Goal: Task Accomplishment & Management: Complete application form

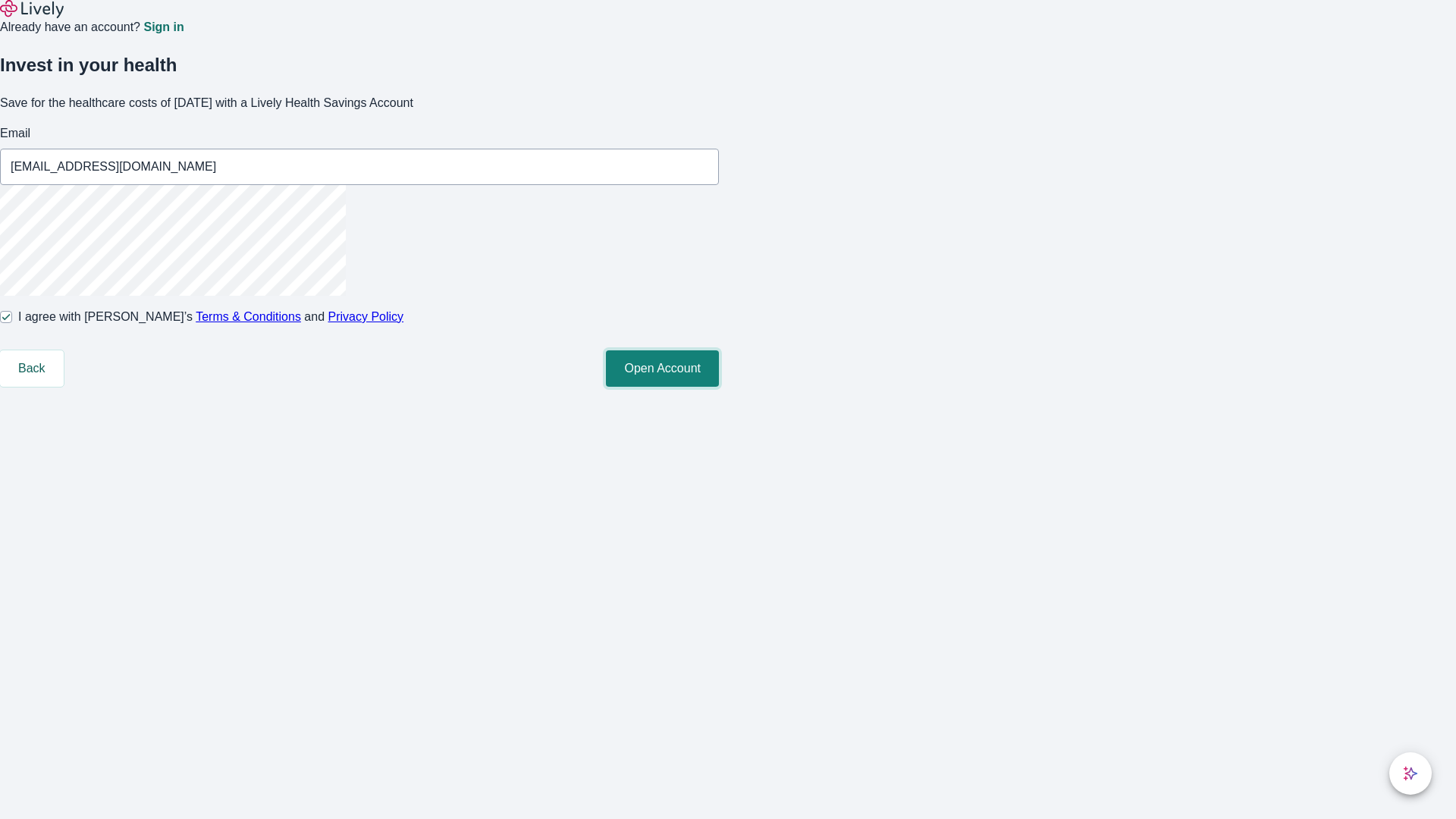
click at [719, 387] on button "Open Account" at bounding box center [662, 368] width 113 height 36
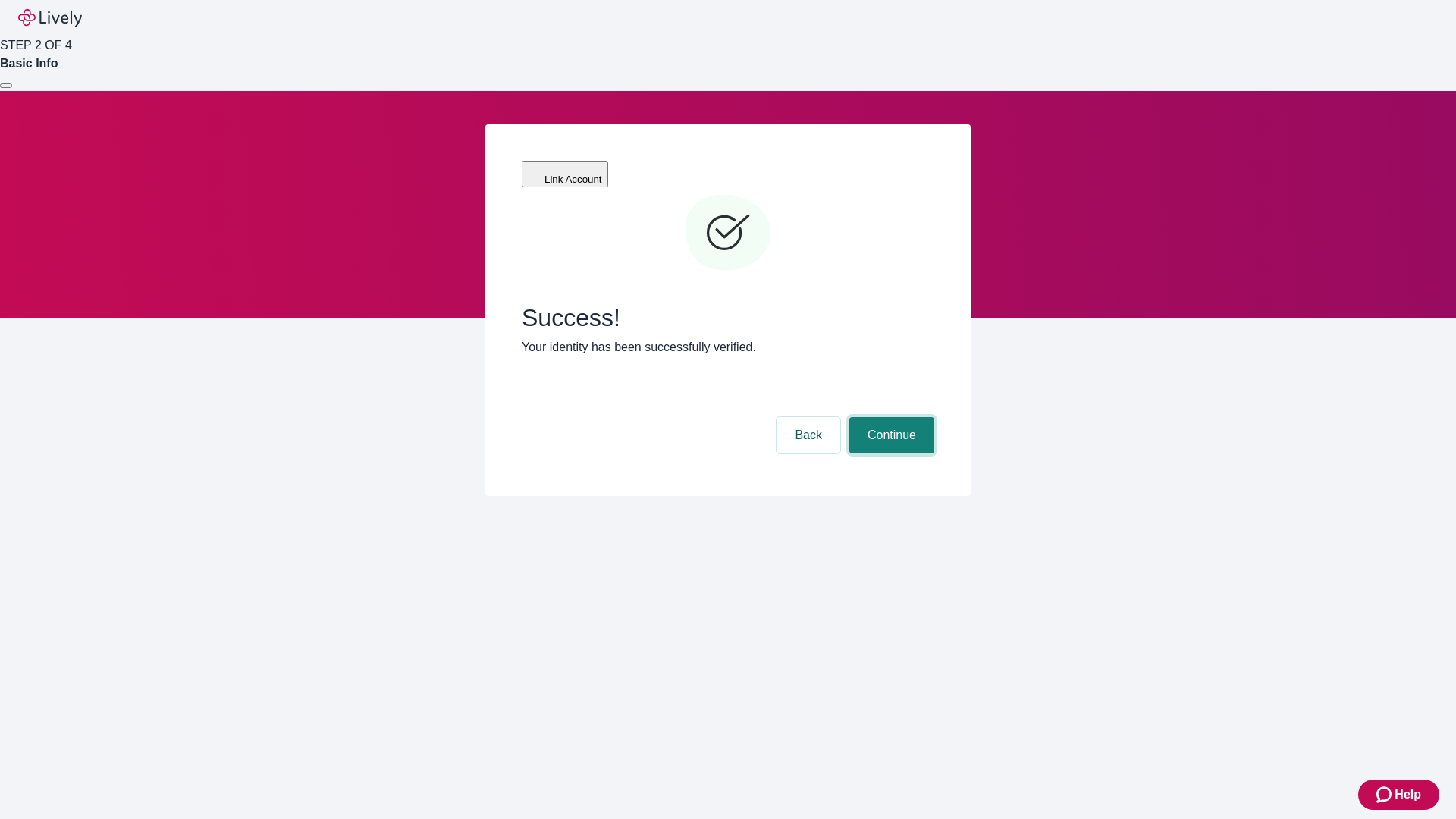
click at [889, 417] on button "Continue" at bounding box center [892, 435] width 85 height 36
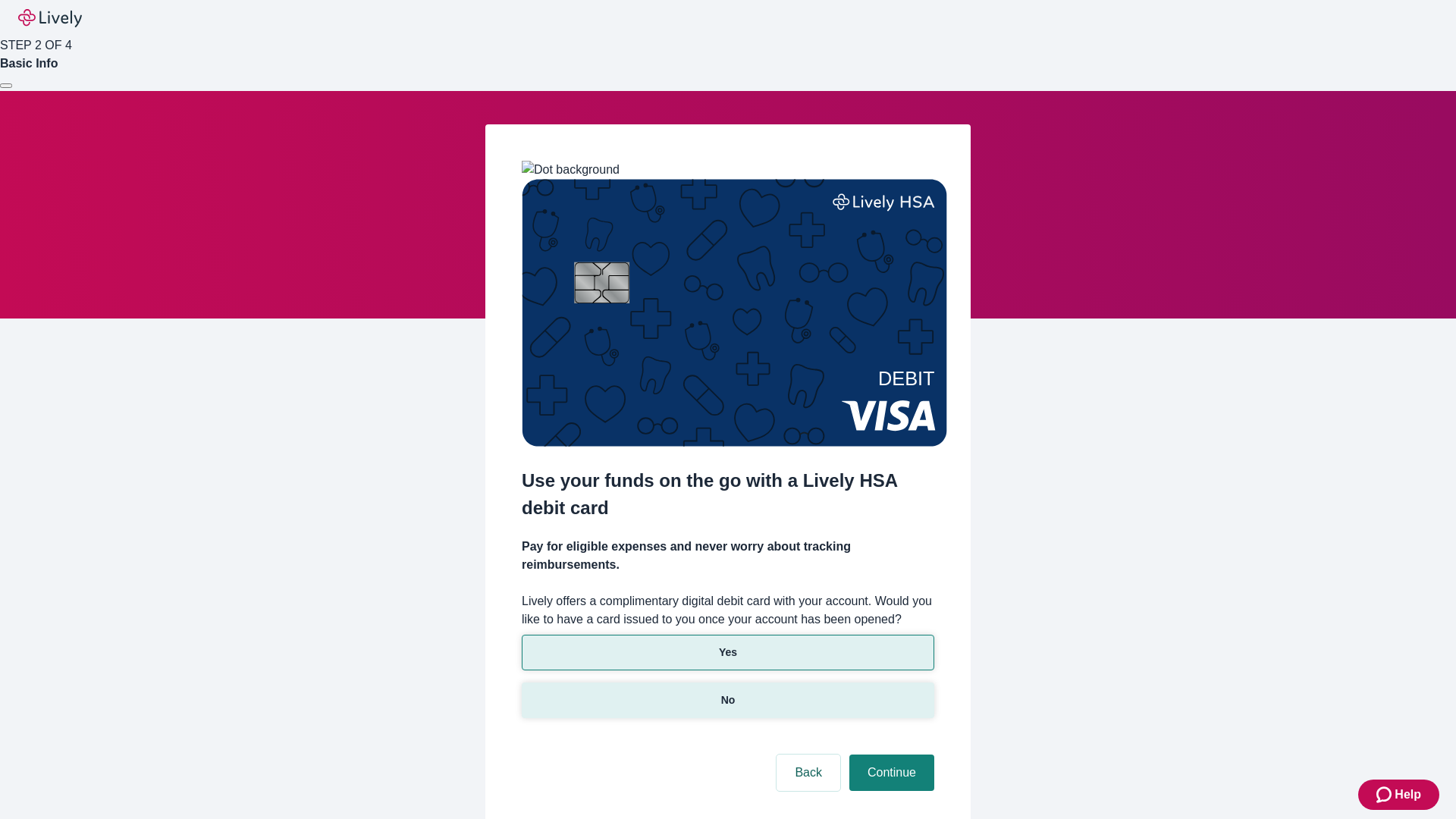
click at [727, 693] on p "No" at bounding box center [728, 701] width 14 height 16
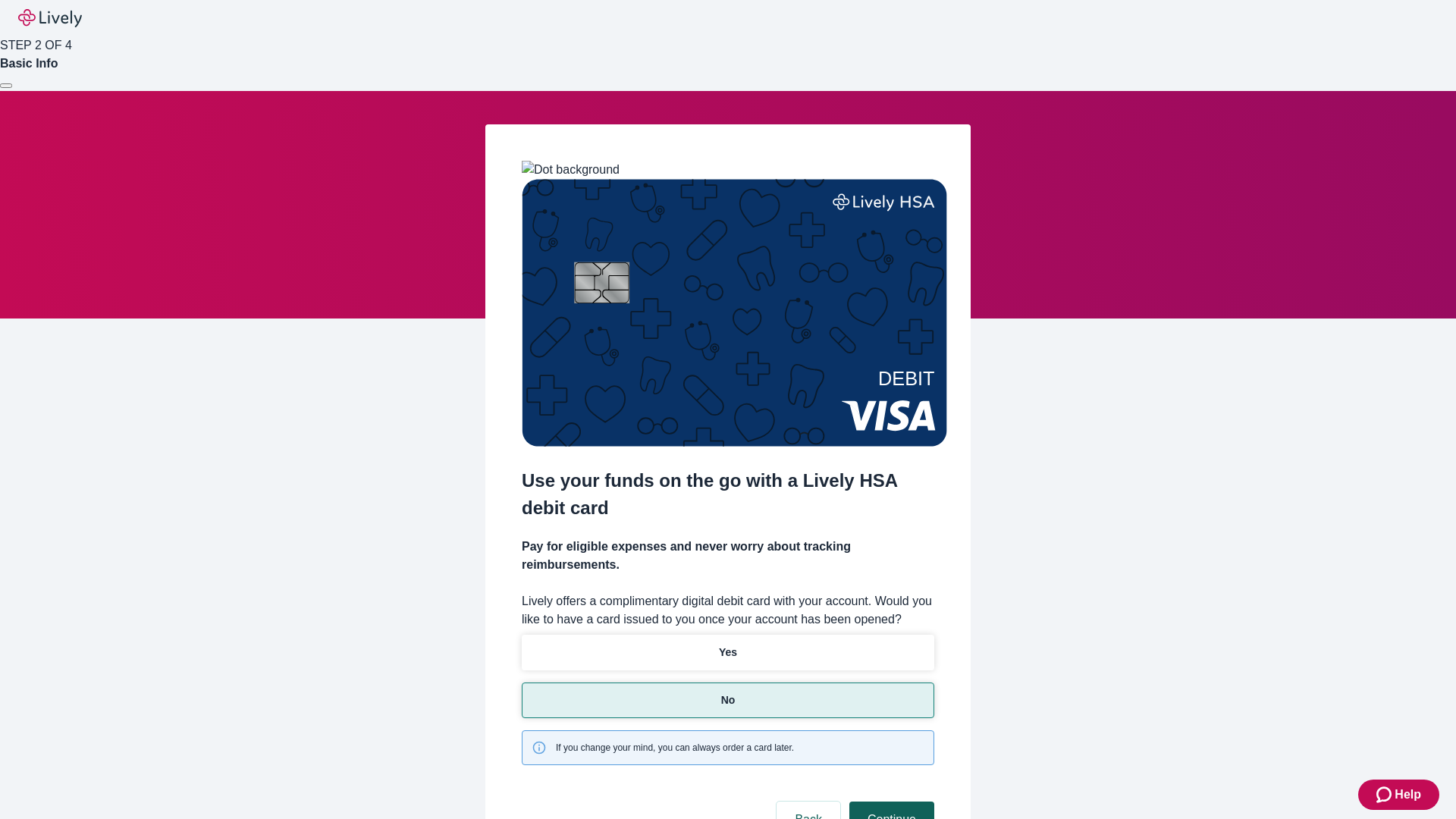
click at [889, 802] on button "Continue" at bounding box center [892, 820] width 85 height 36
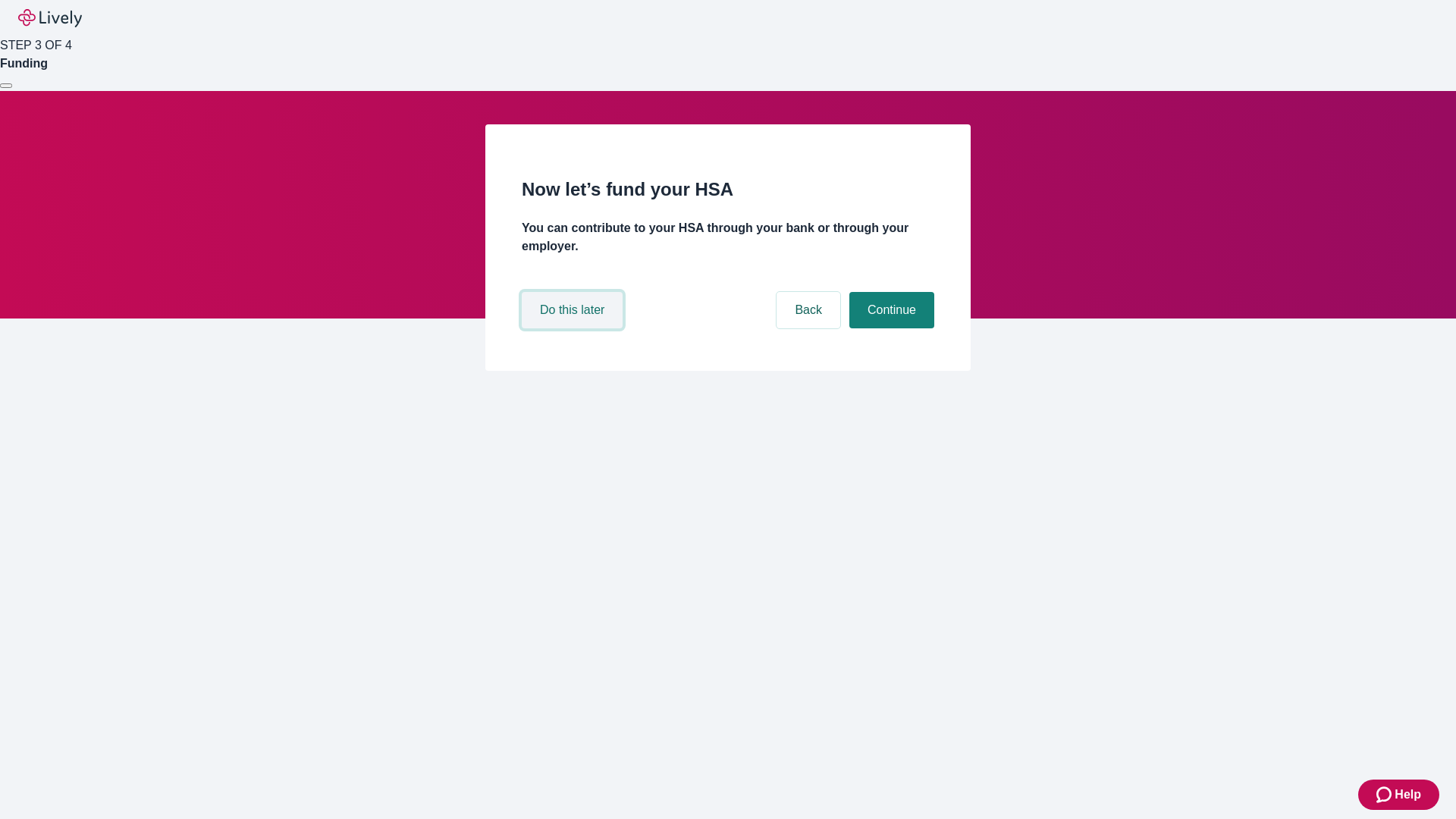
click at [574, 329] on button "Do this later" at bounding box center [571, 310] width 101 height 36
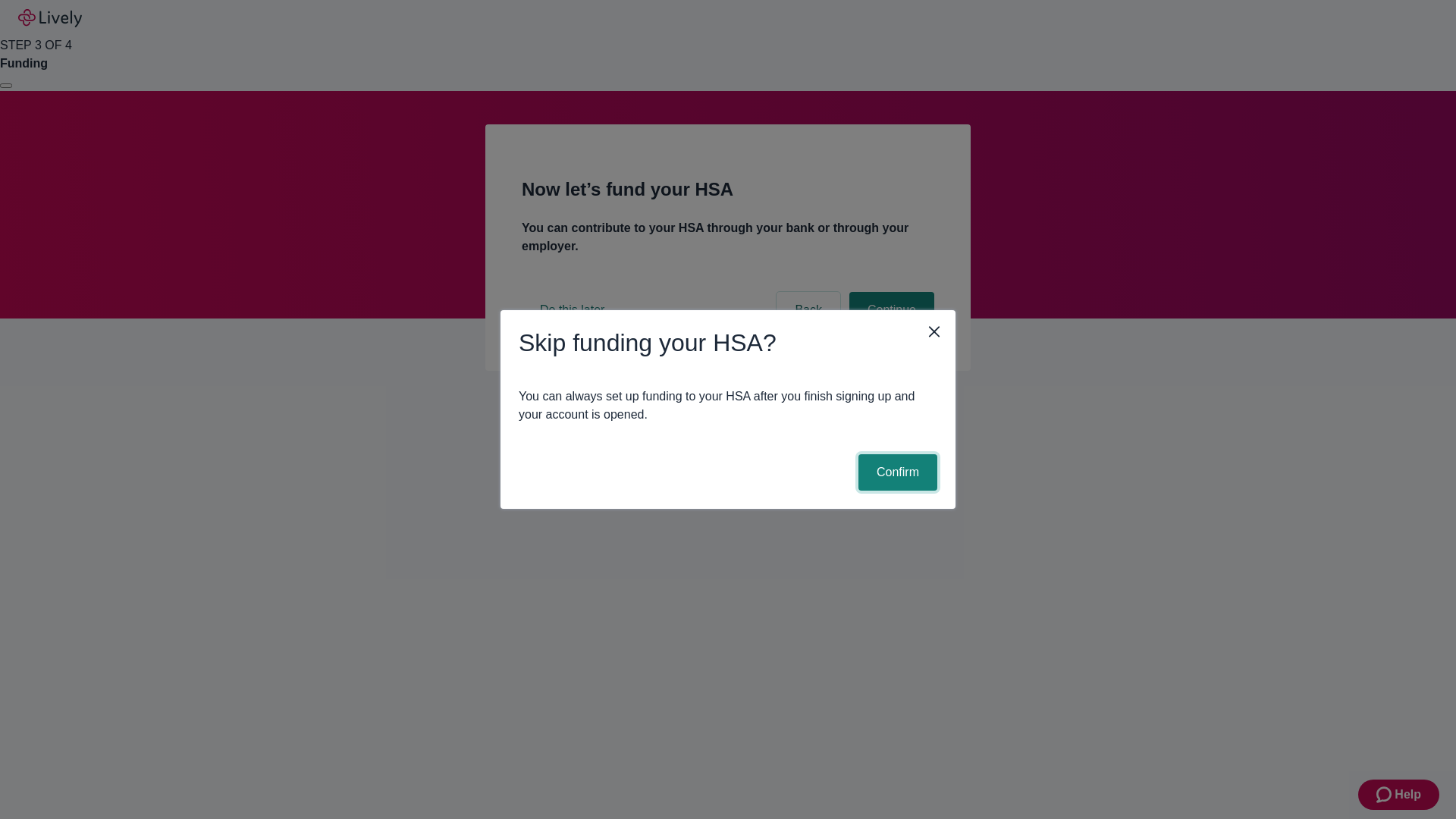
click at [896, 473] on button "Confirm" at bounding box center [897, 472] width 79 height 36
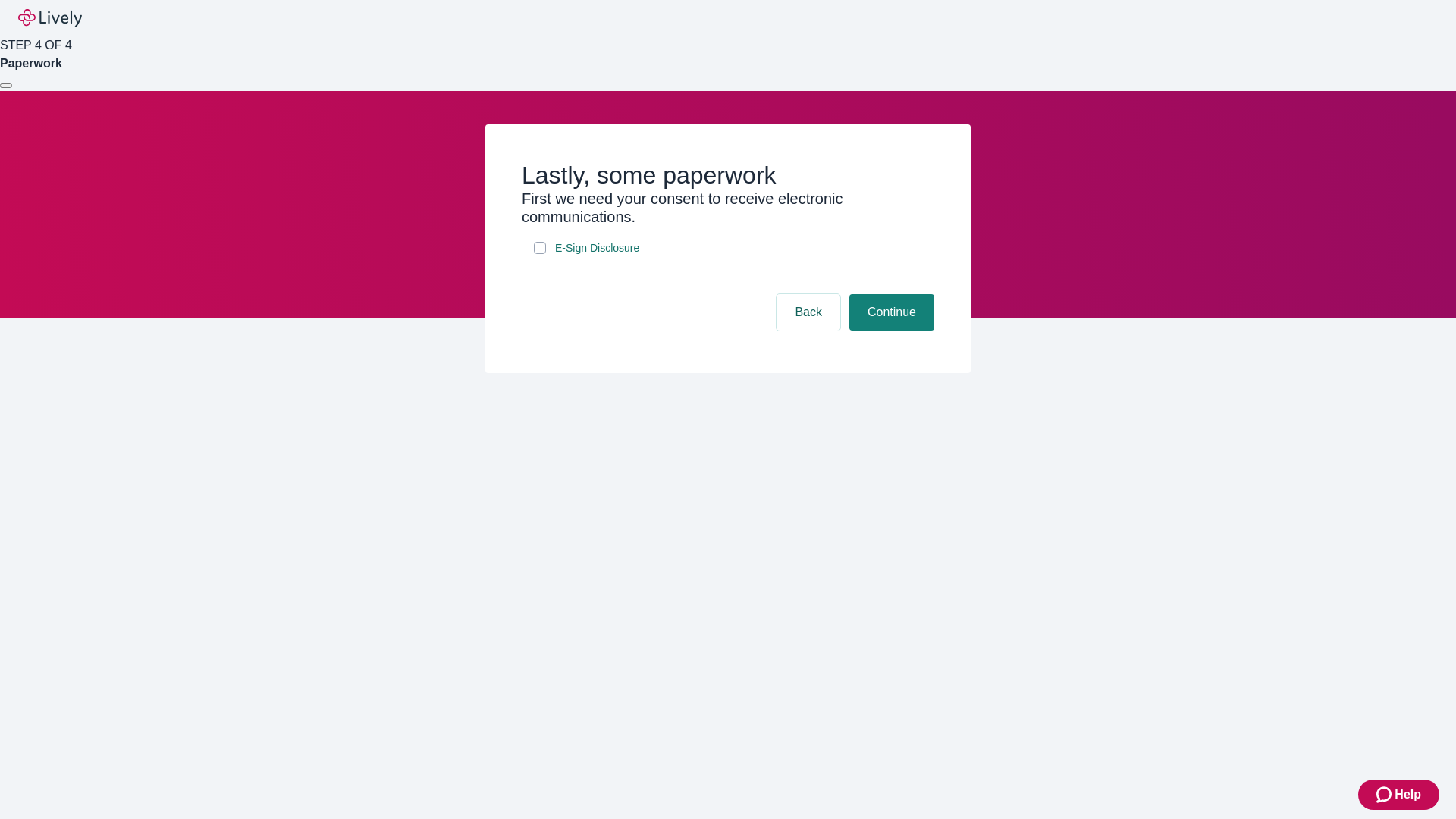
click at [540, 254] on input "E-Sign Disclosure" at bounding box center [539, 248] width 12 height 12
checkbox input "true"
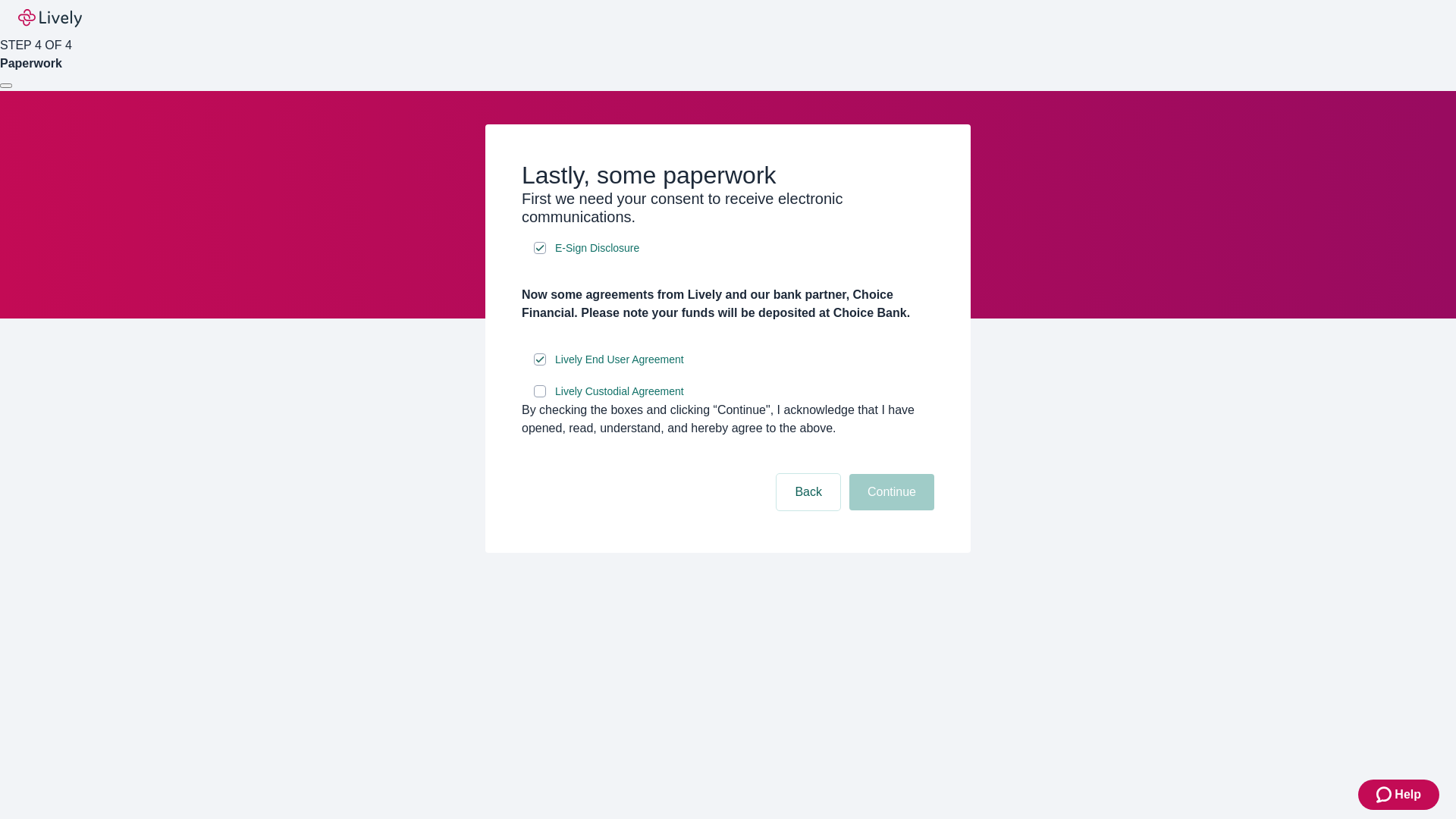
click at [540, 398] on input "Lively Custodial Agreement" at bounding box center [539, 391] width 12 height 12
checkbox input "true"
click at [889, 511] on button "Continue" at bounding box center [892, 492] width 85 height 36
